Goal: Task Accomplishment & Management: Use online tool/utility

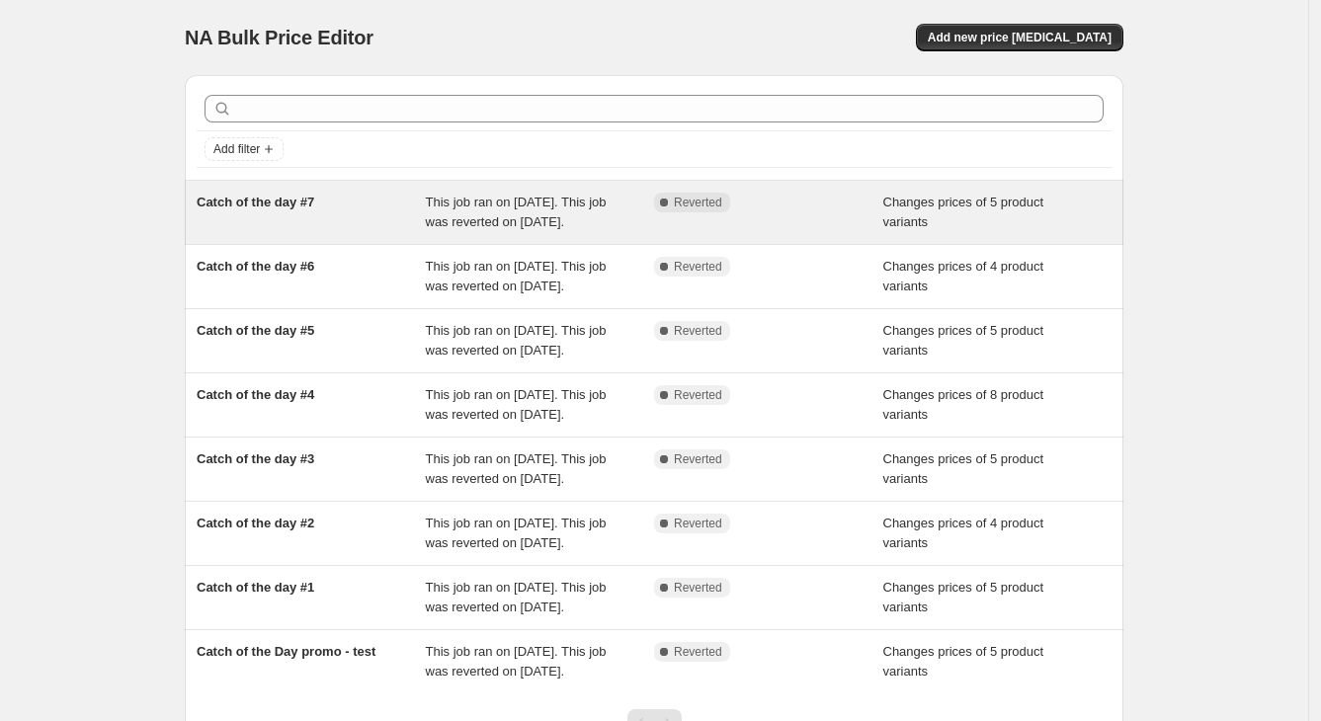
click at [260, 196] on span "Catch of the day #7" at bounding box center [256, 202] width 118 height 15
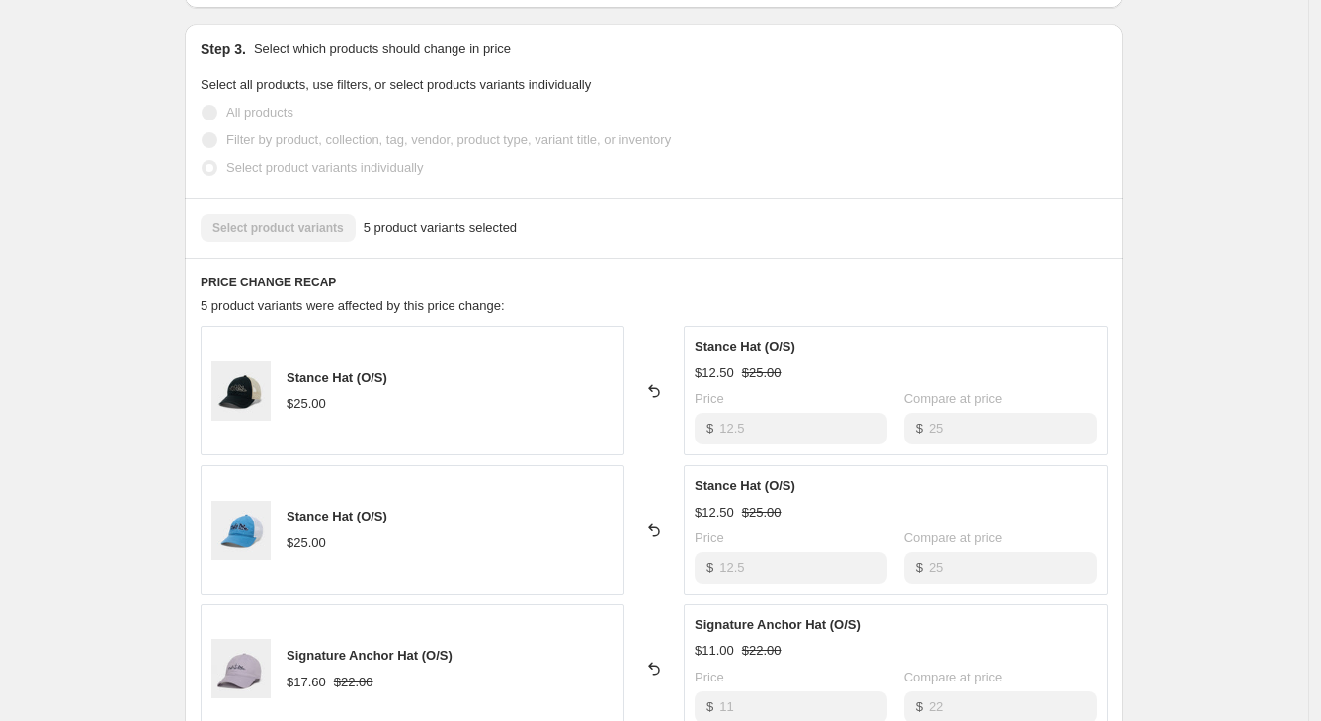
scroll to position [531, 0]
